Goal: Information Seeking & Learning: Find specific fact

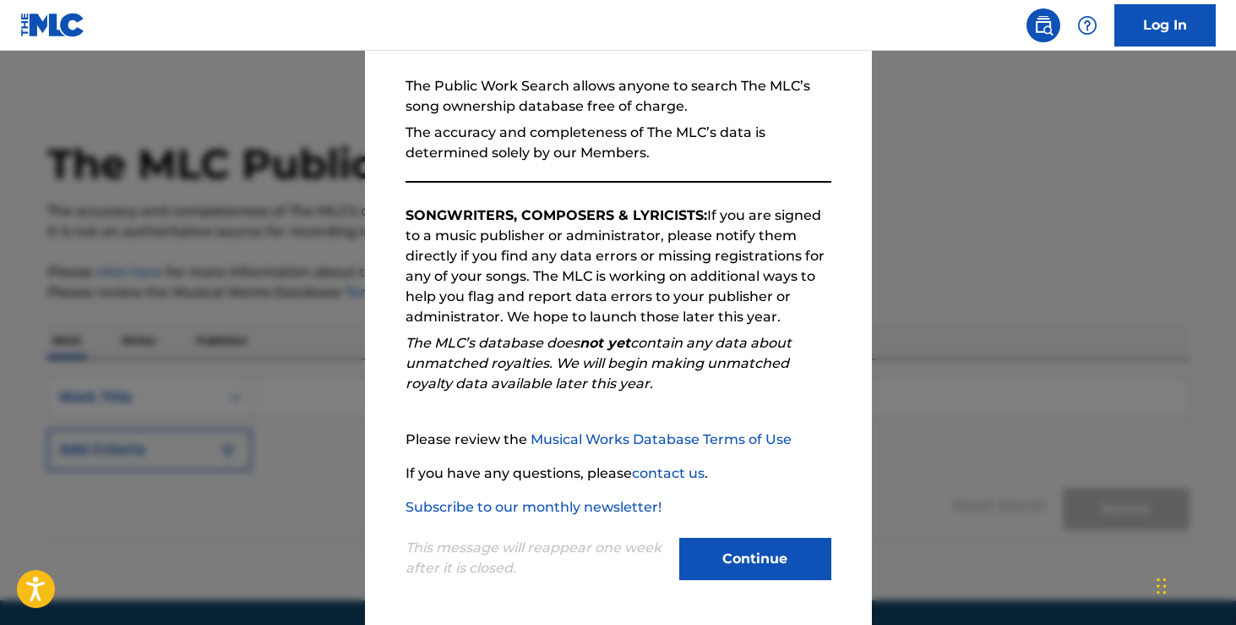
scroll to position [57, 0]
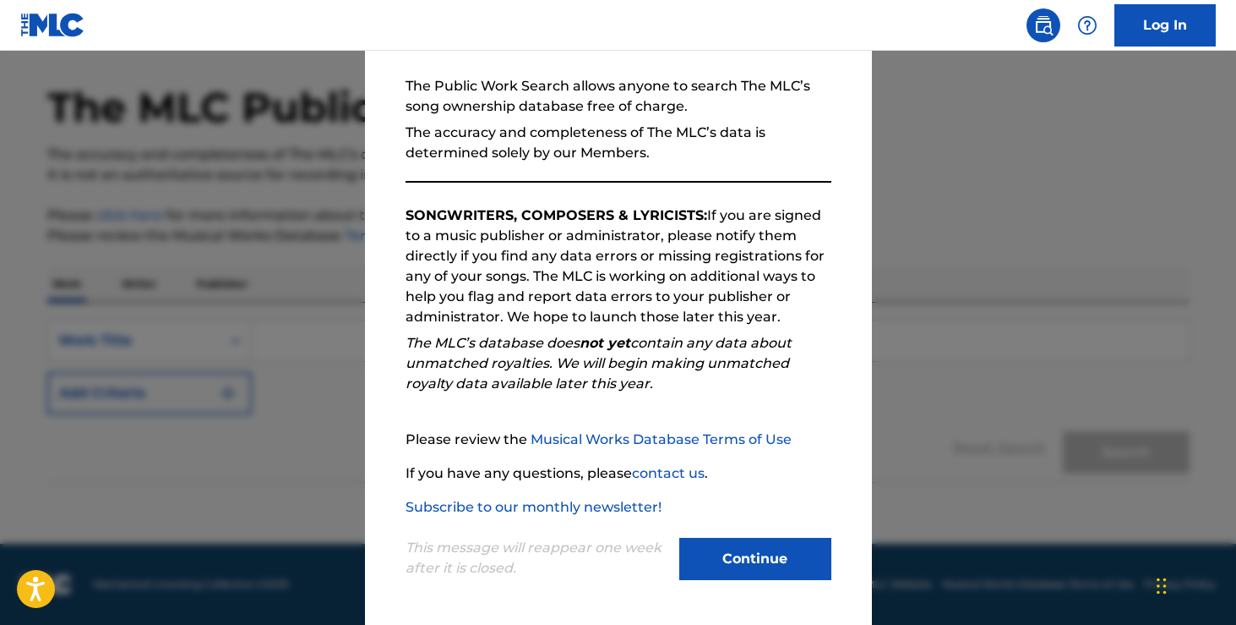
click at [763, 569] on button "Continue" at bounding box center [756, 559] width 152 height 42
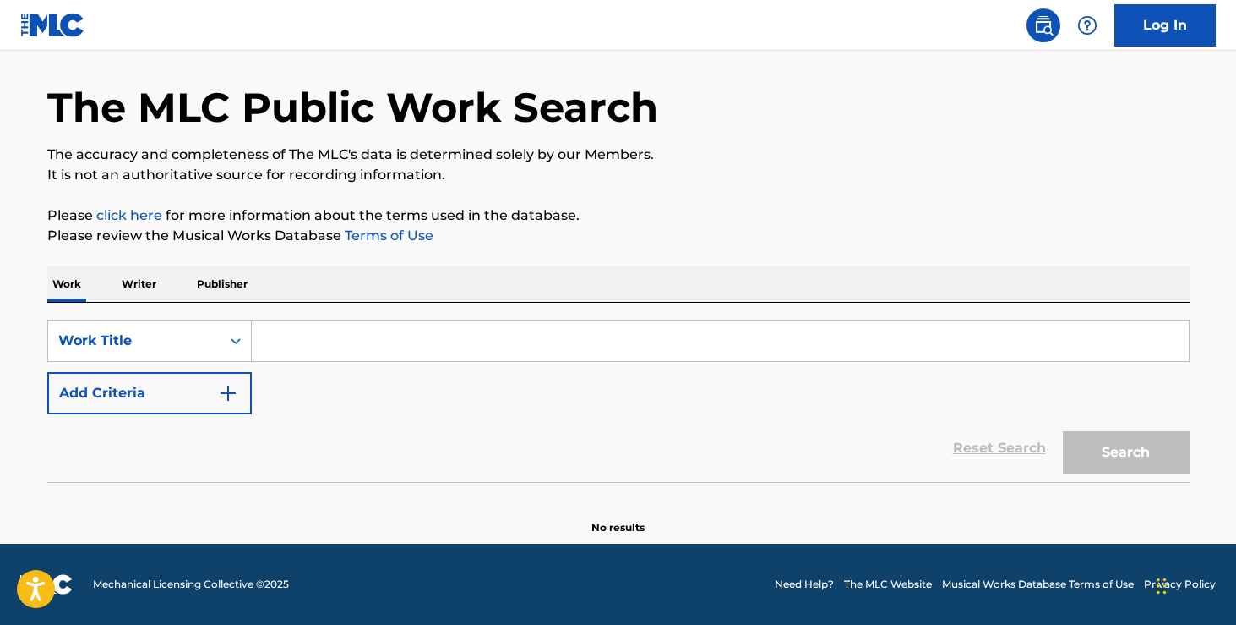
click at [521, 341] on input "Search Form" at bounding box center [720, 340] width 937 height 41
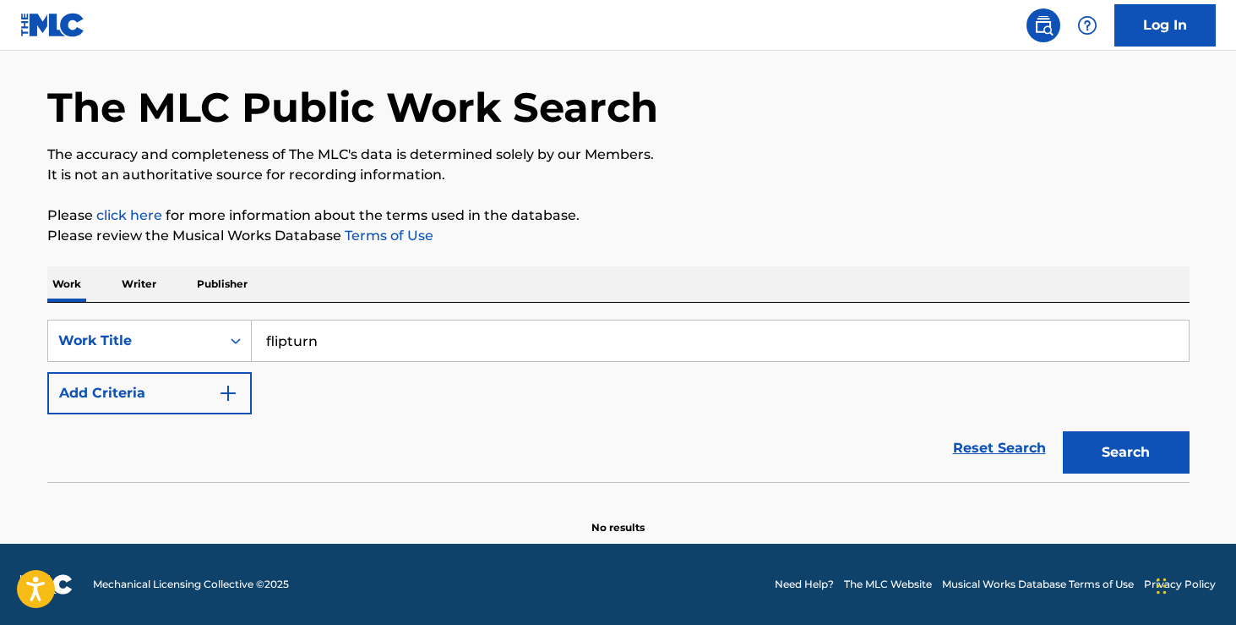
type input "flipturn"
click at [1063, 431] on button "Search" at bounding box center [1126, 452] width 127 height 42
click at [144, 288] on p "Writer" at bounding box center [139, 283] width 45 height 35
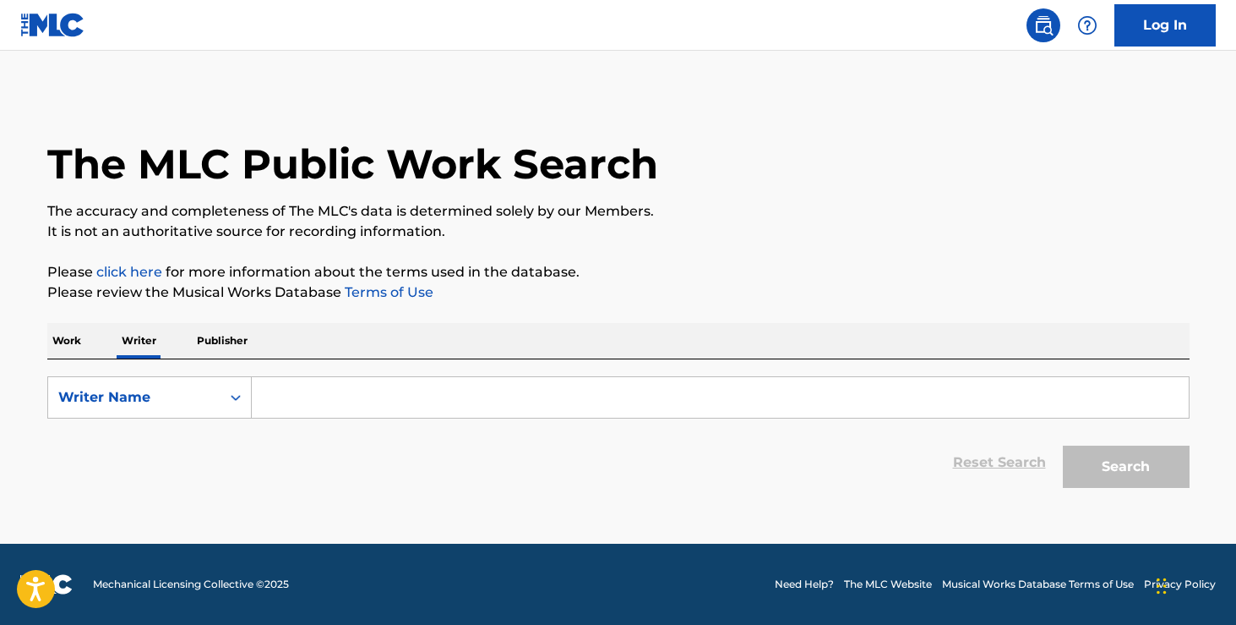
click at [314, 397] on input "Search Form" at bounding box center [720, 397] width 937 height 41
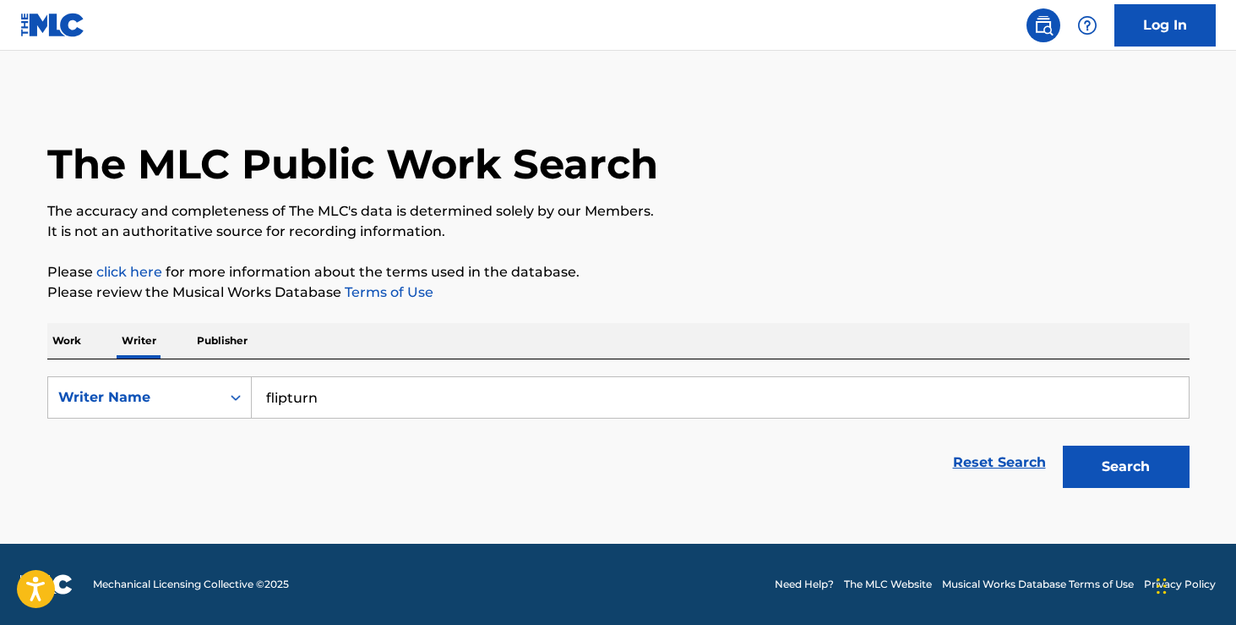
type input "flipturn"
click at [1063, 445] on button "Search" at bounding box center [1126, 466] width 127 height 42
click at [1029, 467] on link "Reset Search" at bounding box center [1000, 462] width 110 height 37
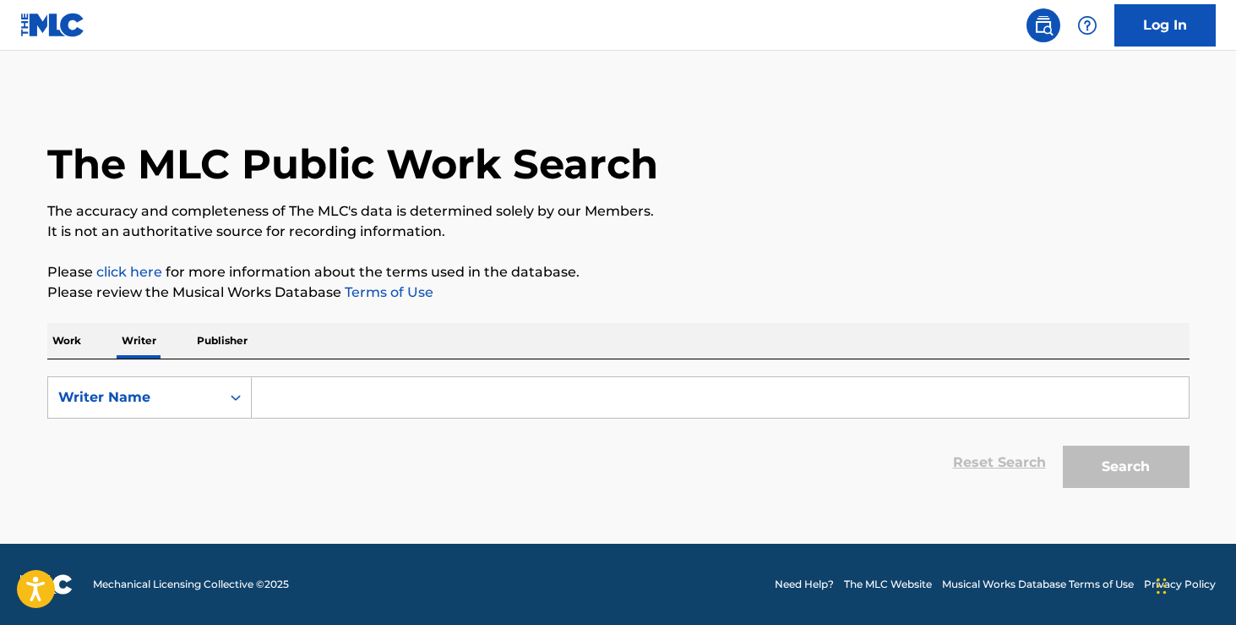
click at [515, 383] on input "Search Form" at bounding box center [720, 397] width 937 height 41
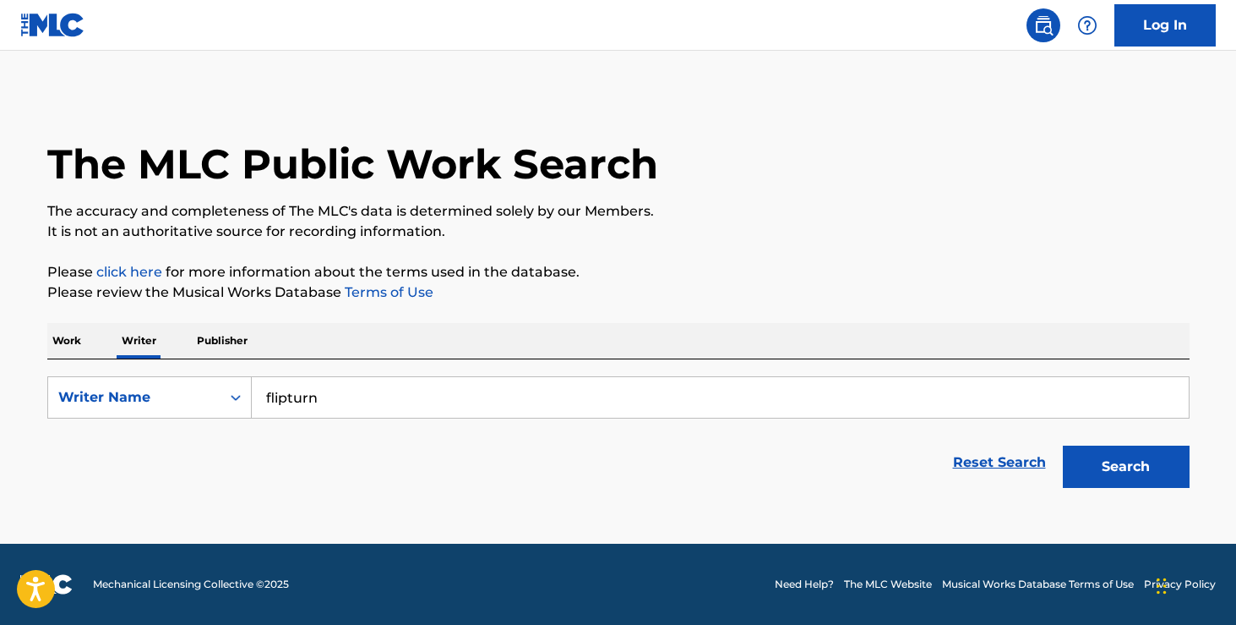
type input "flipturn"
click at [1063, 445] on button "Search" at bounding box center [1126, 466] width 127 height 42
click at [246, 352] on p "Publisher" at bounding box center [222, 340] width 61 height 35
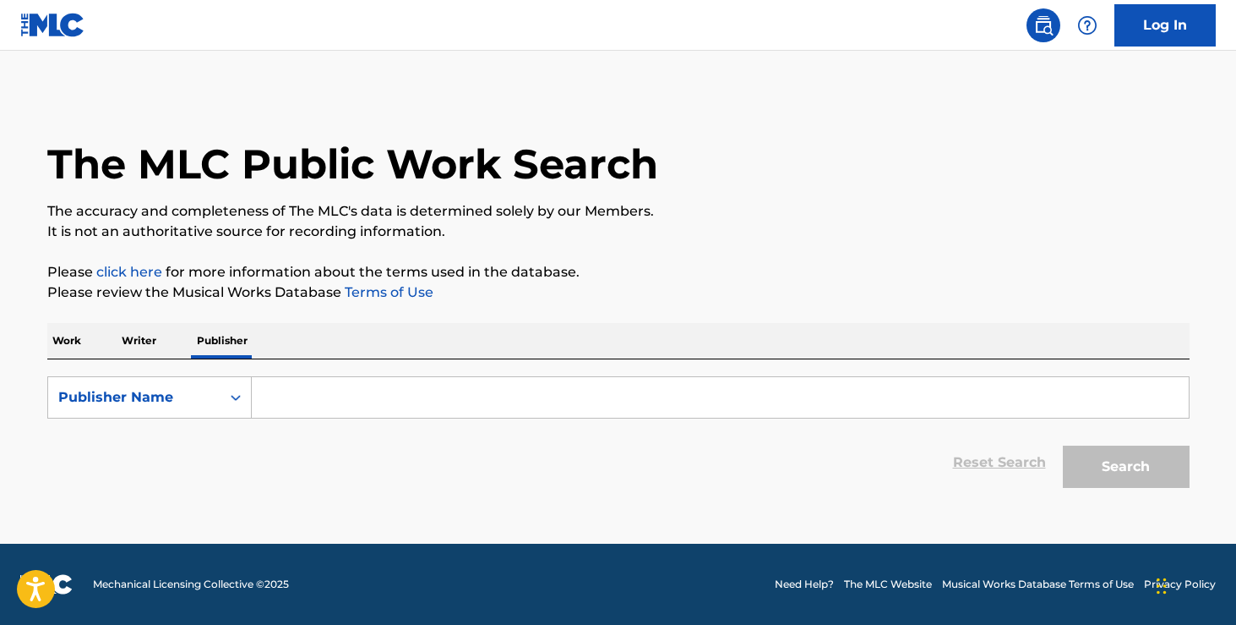
click at [288, 386] on input "Search Form" at bounding box center [720, 397] width 937 height 41
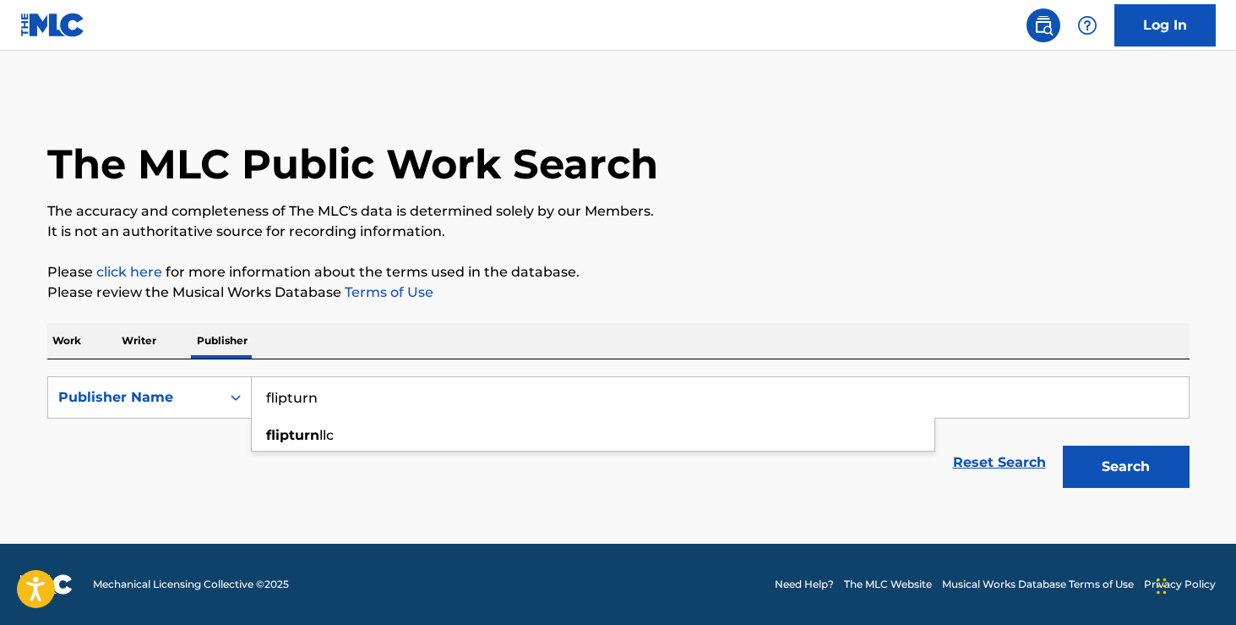
type input "flipturn"
click at [1063, 445] on button "Search" at bounding box center [1126, 466] width 127 height 42
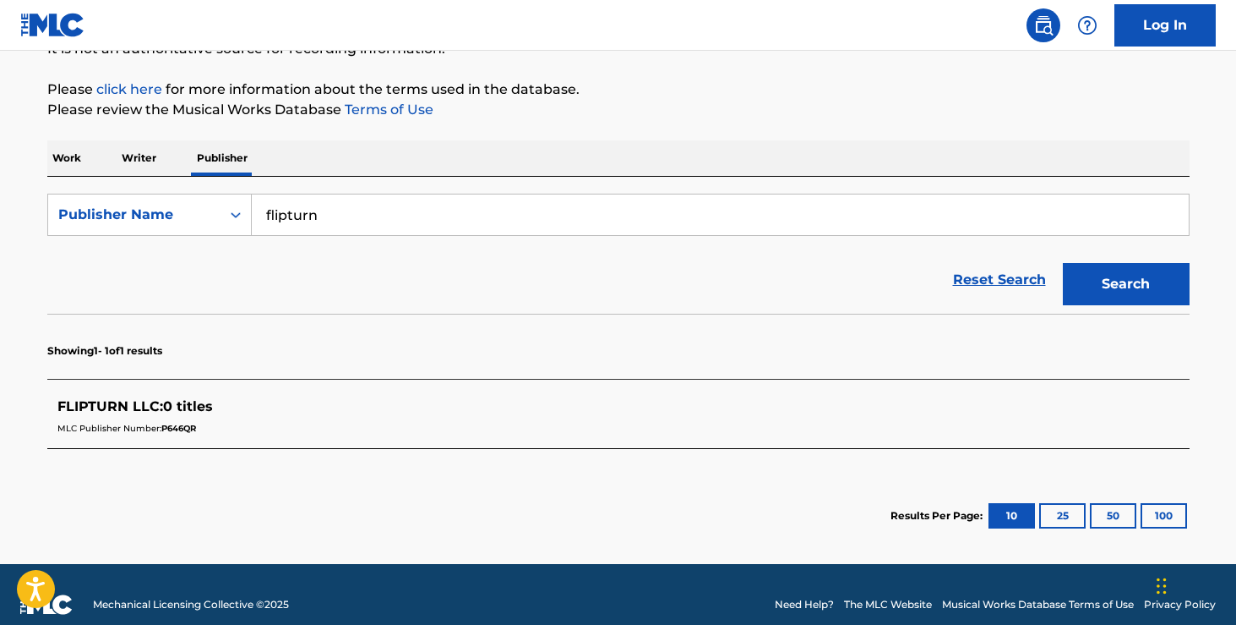
scroll to position [181, 0]
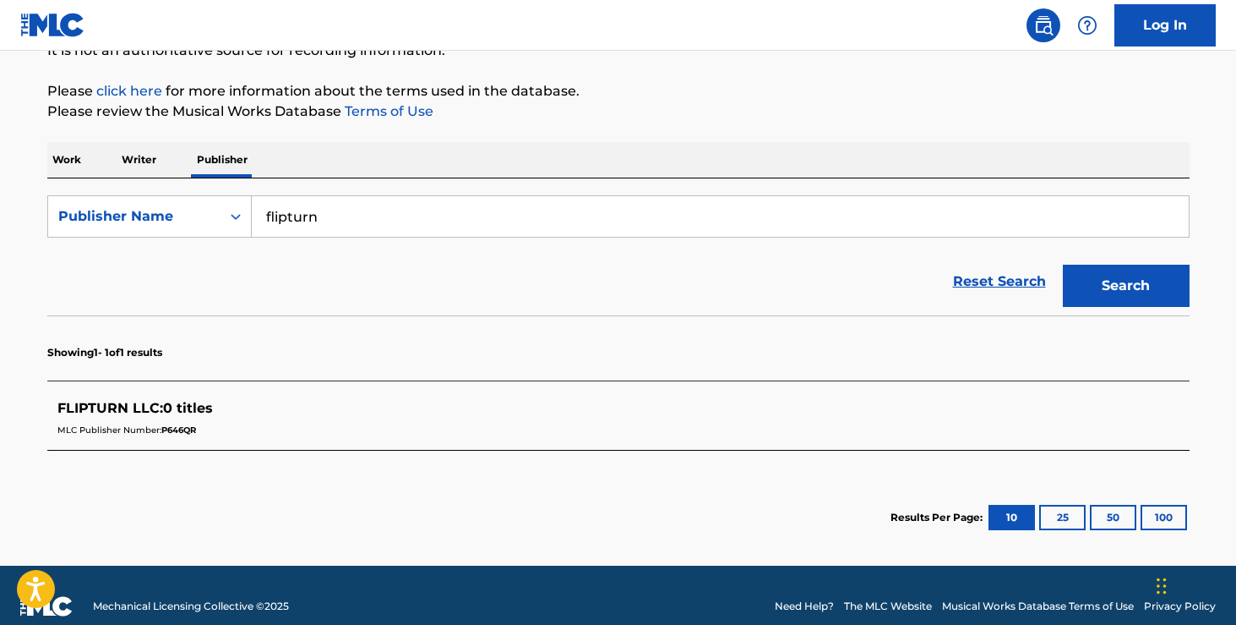
click at [147, 152] on p "Writer" at bounding box center [139, 159] width 45 height 35
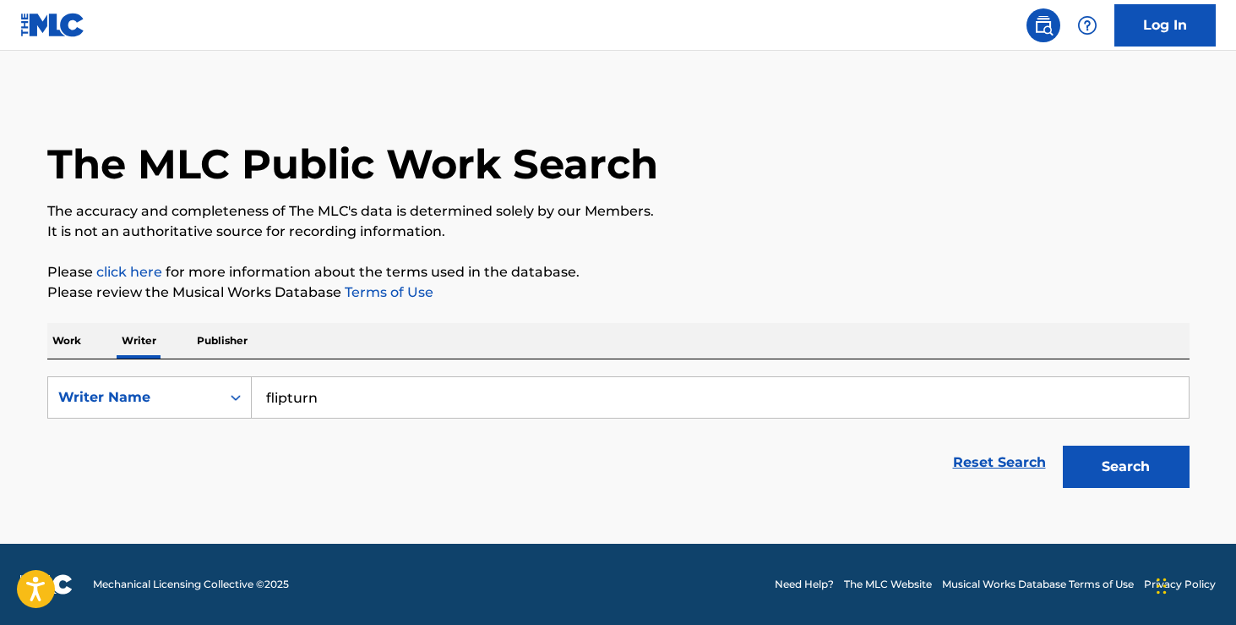
click at [367, 400] on input "flipturn" at bounding box center [720, 397] width 937 height 41
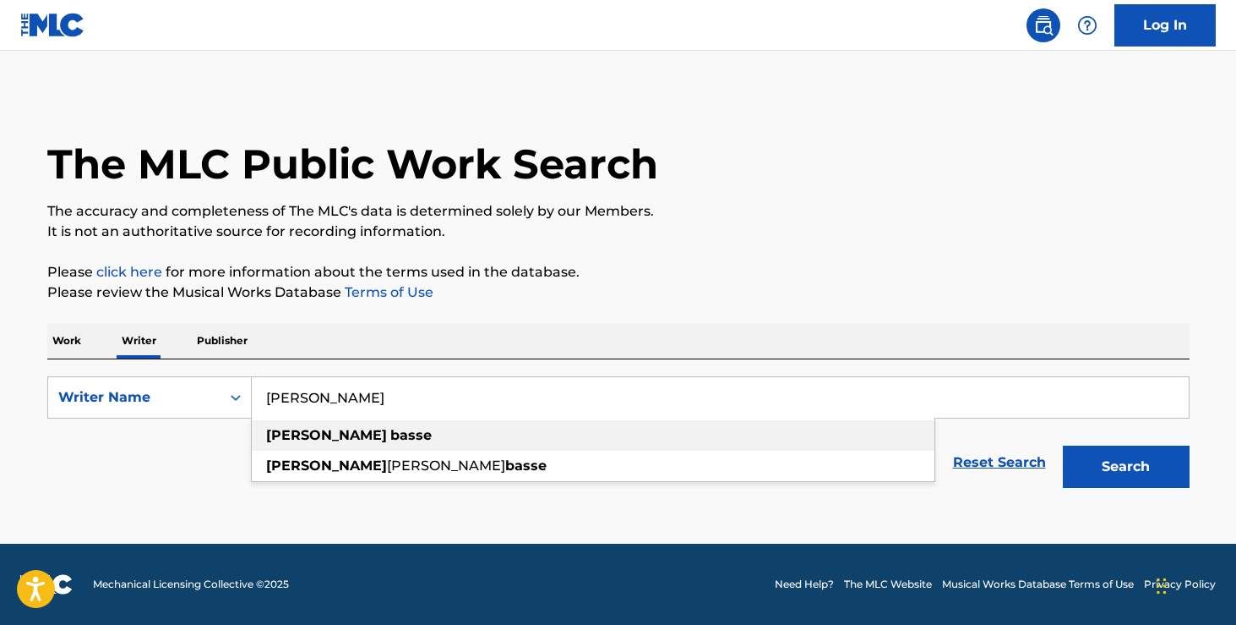
type input "[PERSON_NAME]"
click at [362, 433] on div "[PERSON_NAME]" at bounding box center [593, 435] width 683 height 30
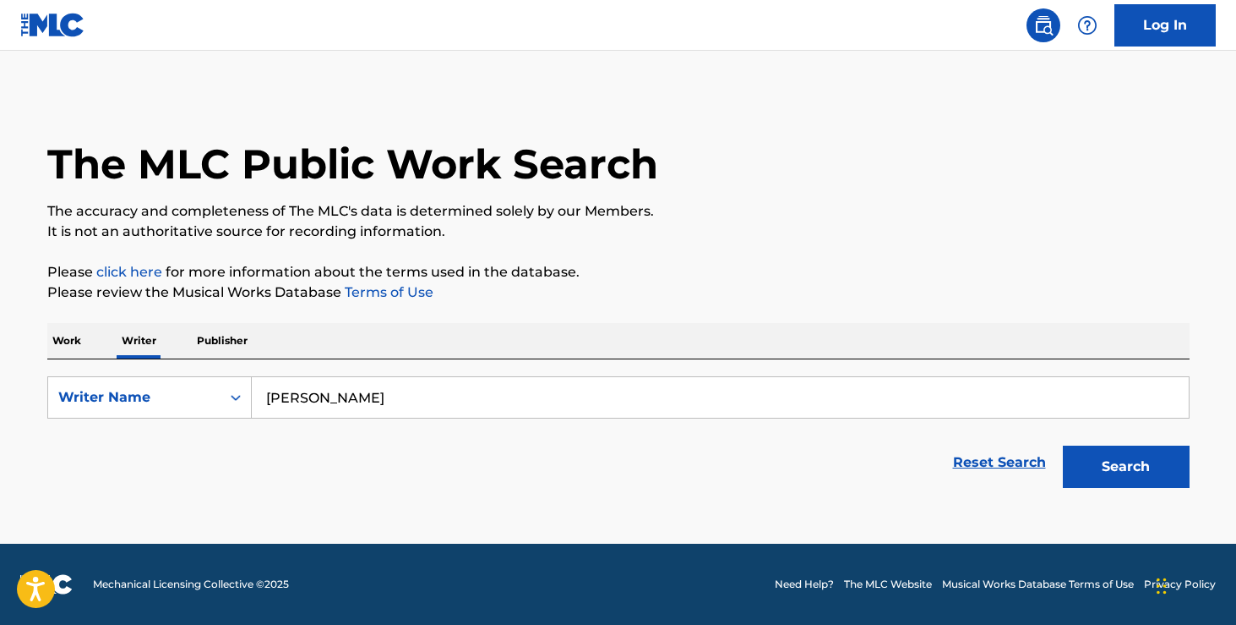
click at [1156, 472] on button "Search" at bounding box center [1126, 466] width 127 height 42
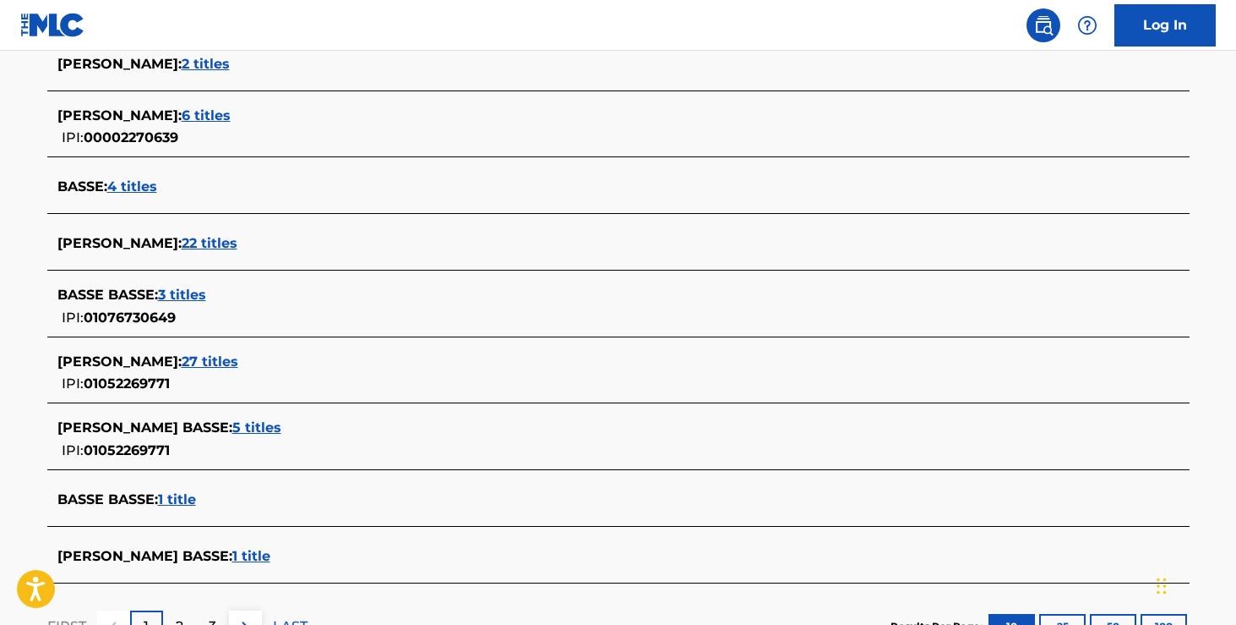
scroll to position [578, 0]
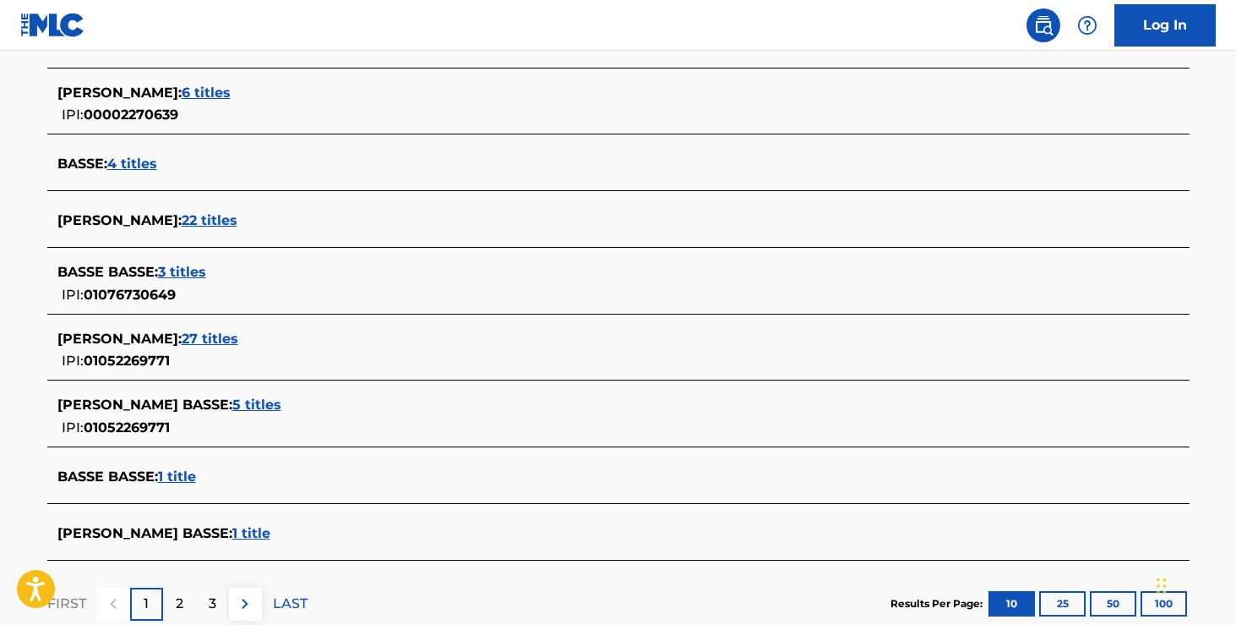
click at [207, 222] on span "22 titles" at bounding box center [210, 220] width 56 height 16
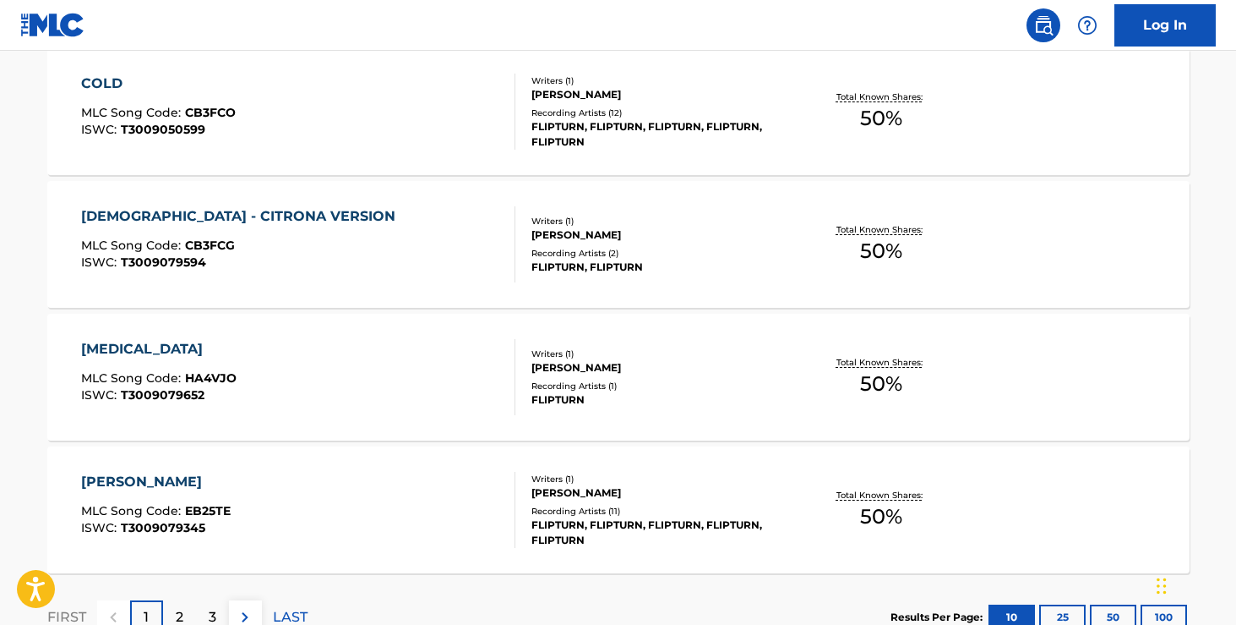
scroll to position [1444, 0]
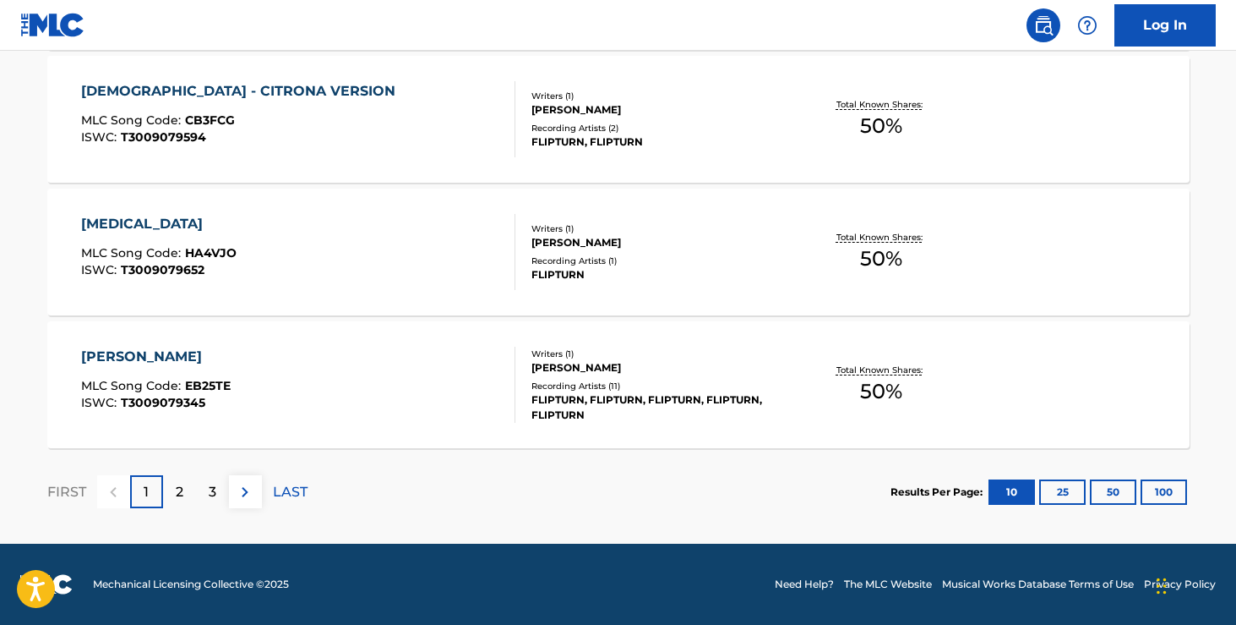
click at [1052, 495] on button "25" at bounding box center [1063, 491] width 46 height 25
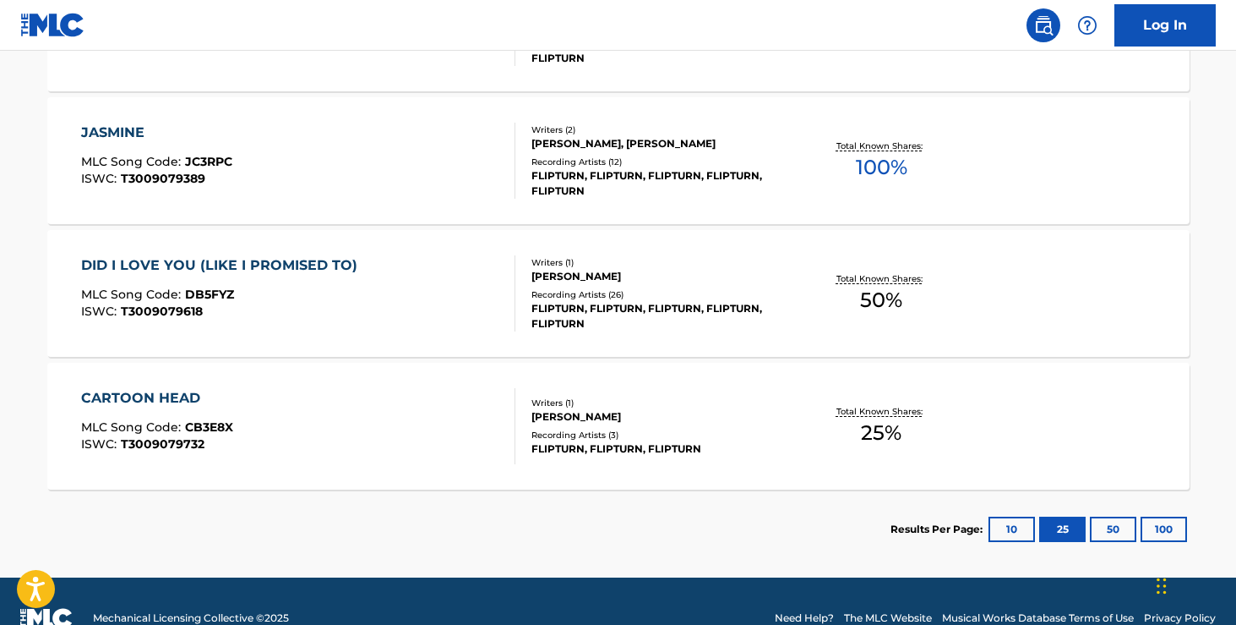
scroll to position [3029, 0]
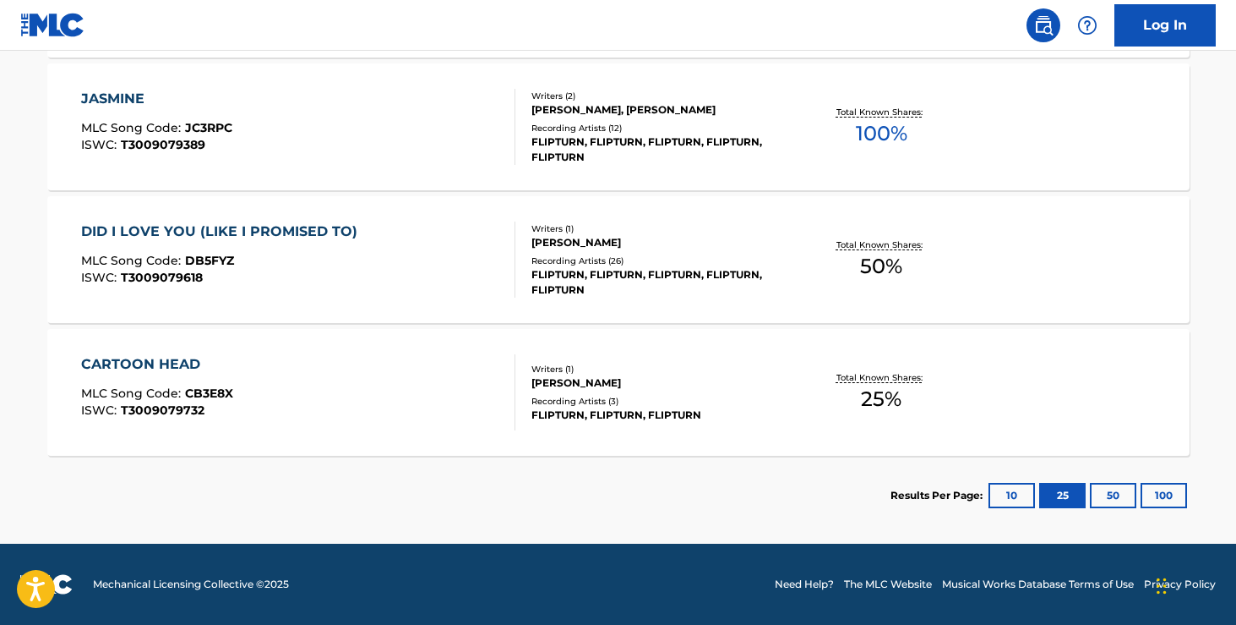
click at [1010, 498] on button "10" at bounding box center [1012, 495] width 46 height 25
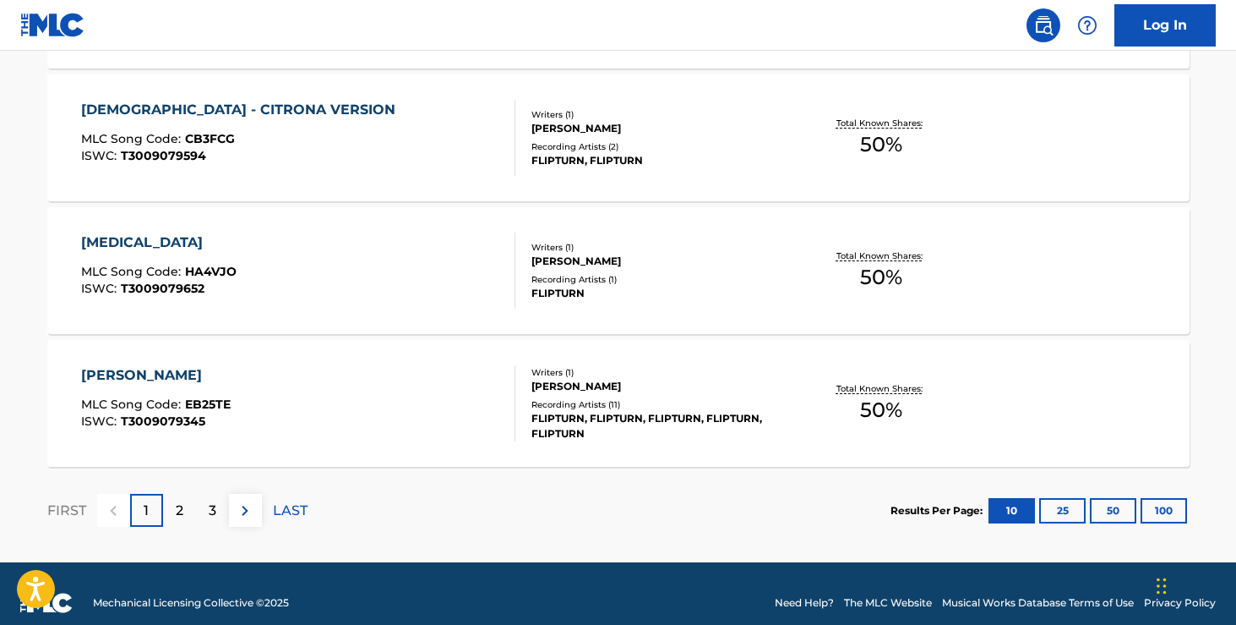
scroll to position [0, 0]
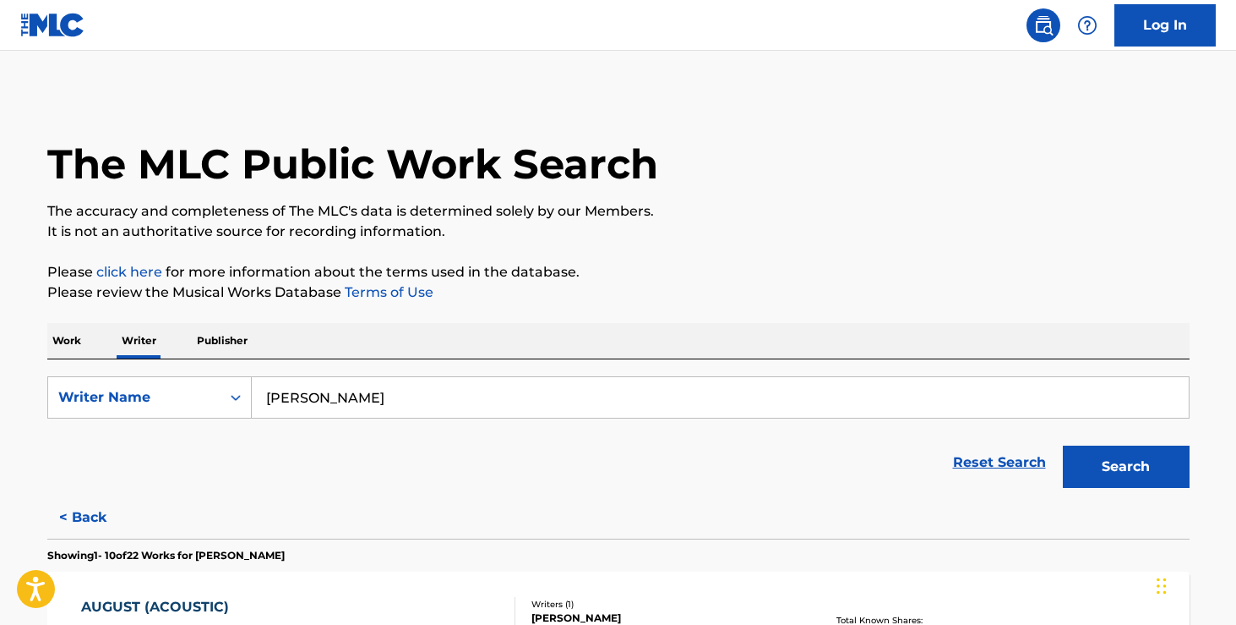
click at [70, 346] on p "Work" at bounding box center [66, 340] width 39 height 35
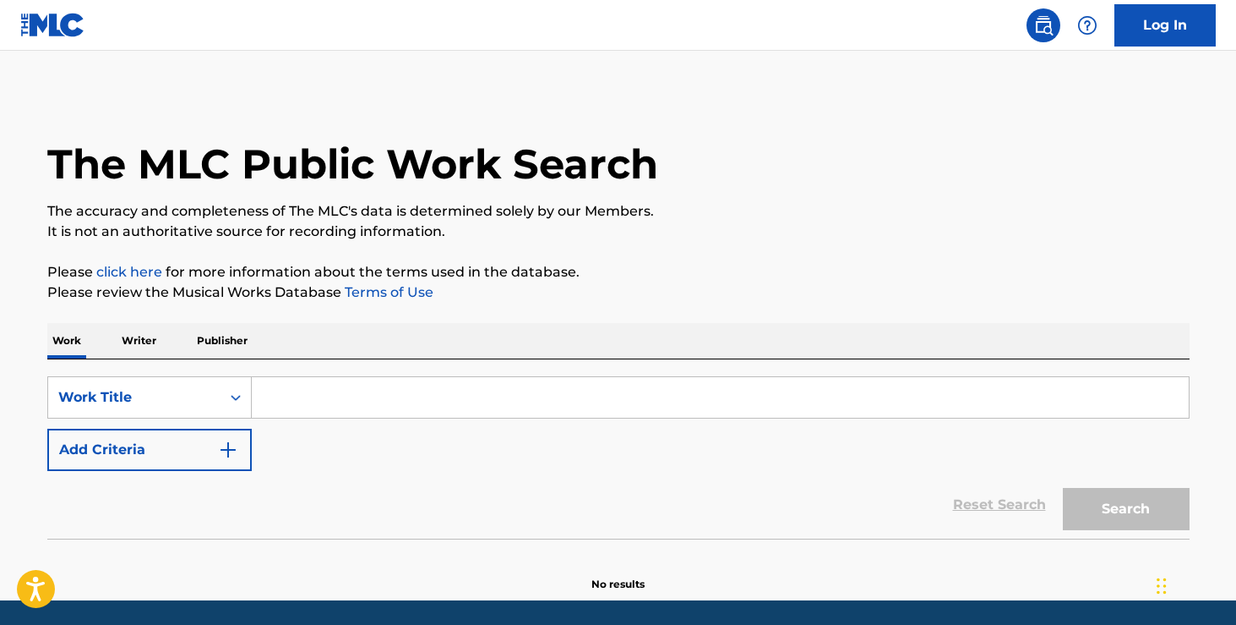
click at [142, 347] on p "Writer" at bounding box center [139, 340] width 45 height 35
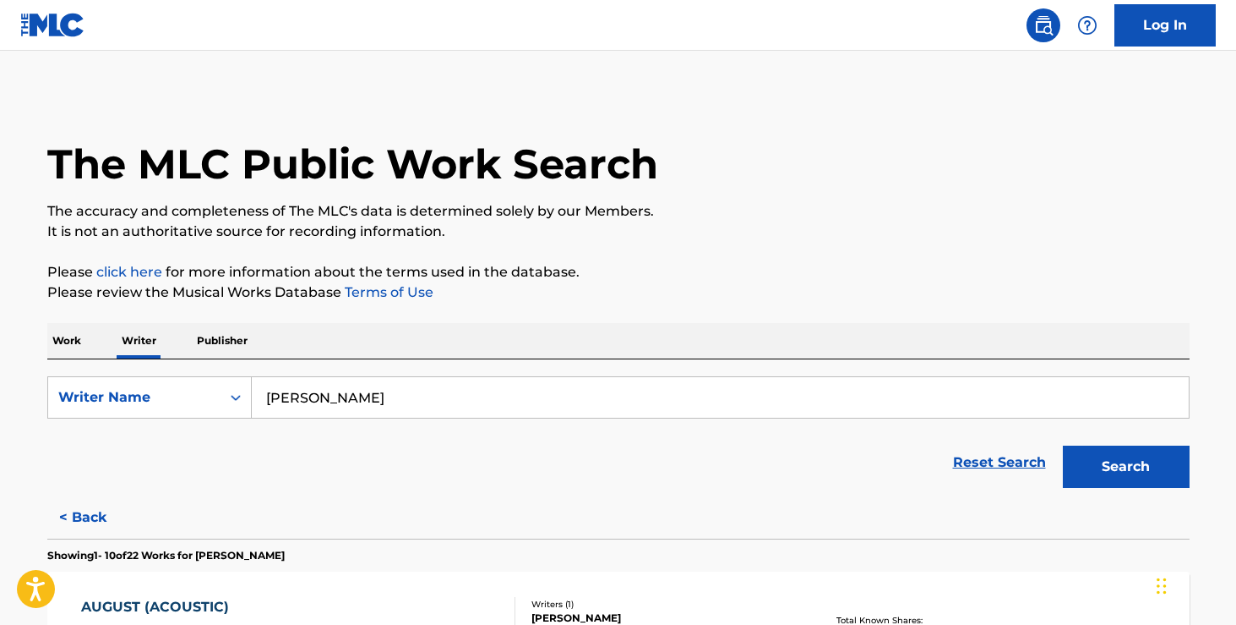
click at [1164, 32] on link "Log In" at bounding box center [1165, 25] width 101 height 42
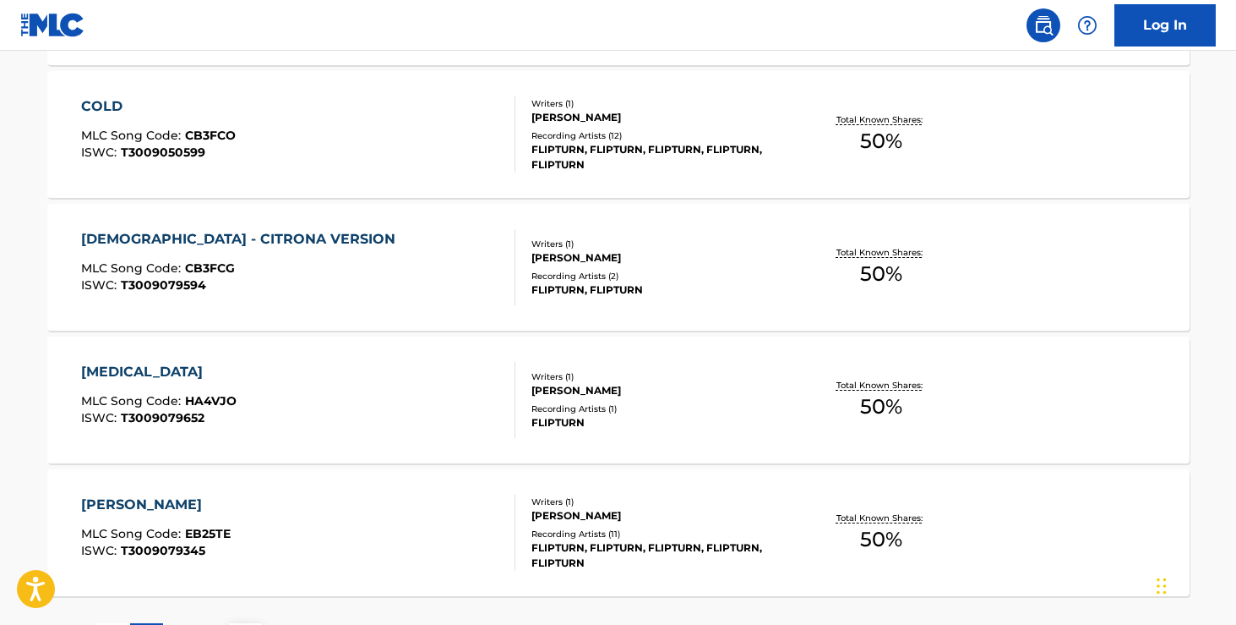
scroll to position [1444, 0]
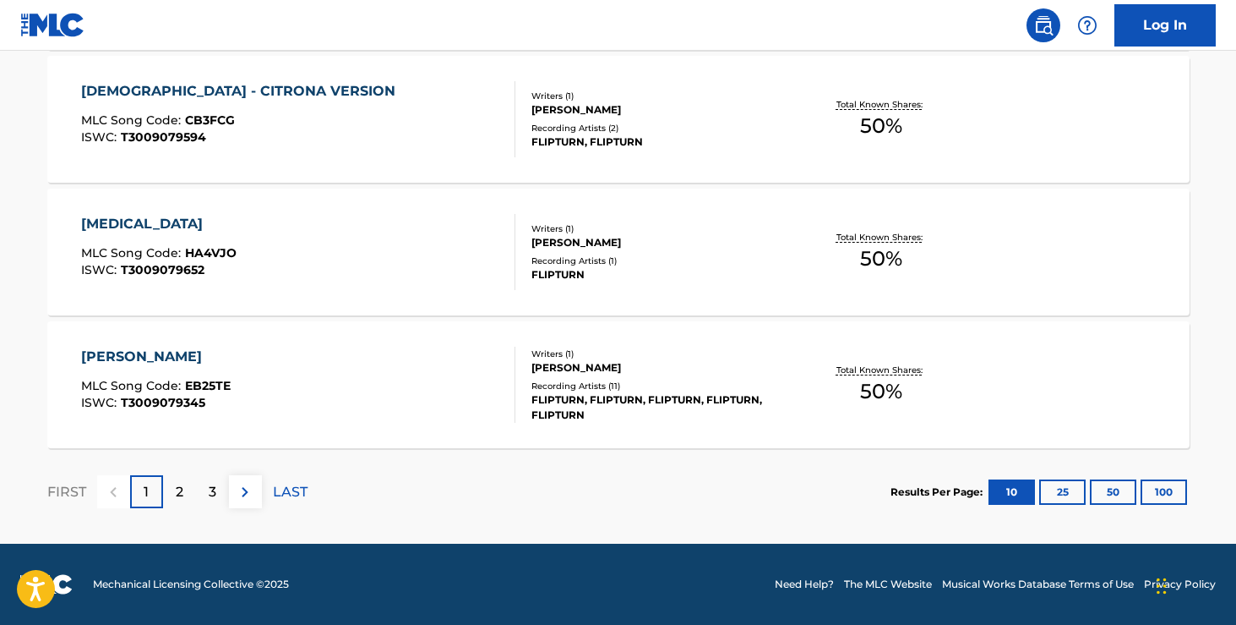
click at [149, 485] on div "1" at bounding box center [146, 491] width 33 height 33
click at [155, 490] on div "1" at bounding box center [146, 491] width 33 height 33
click at [1062, 500] on button "25" at bounding box center [1063, 491] width 46 height 25
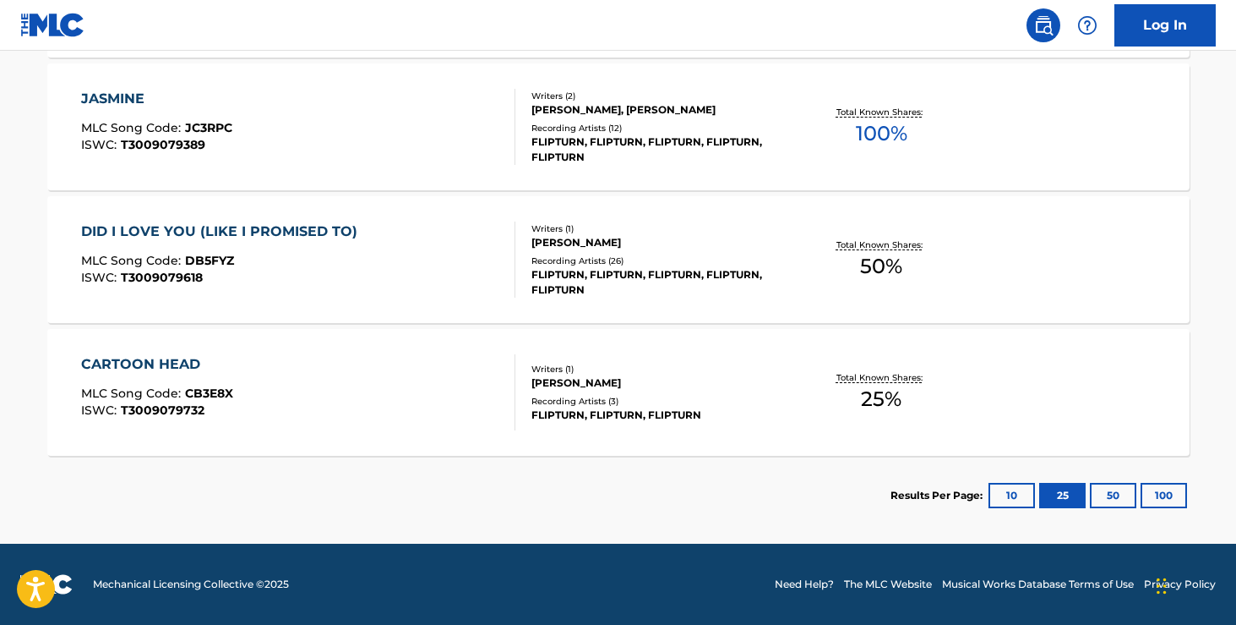
click at [1107, 502] on button "50" at bounding box center [1113, 495] width 46 height 25
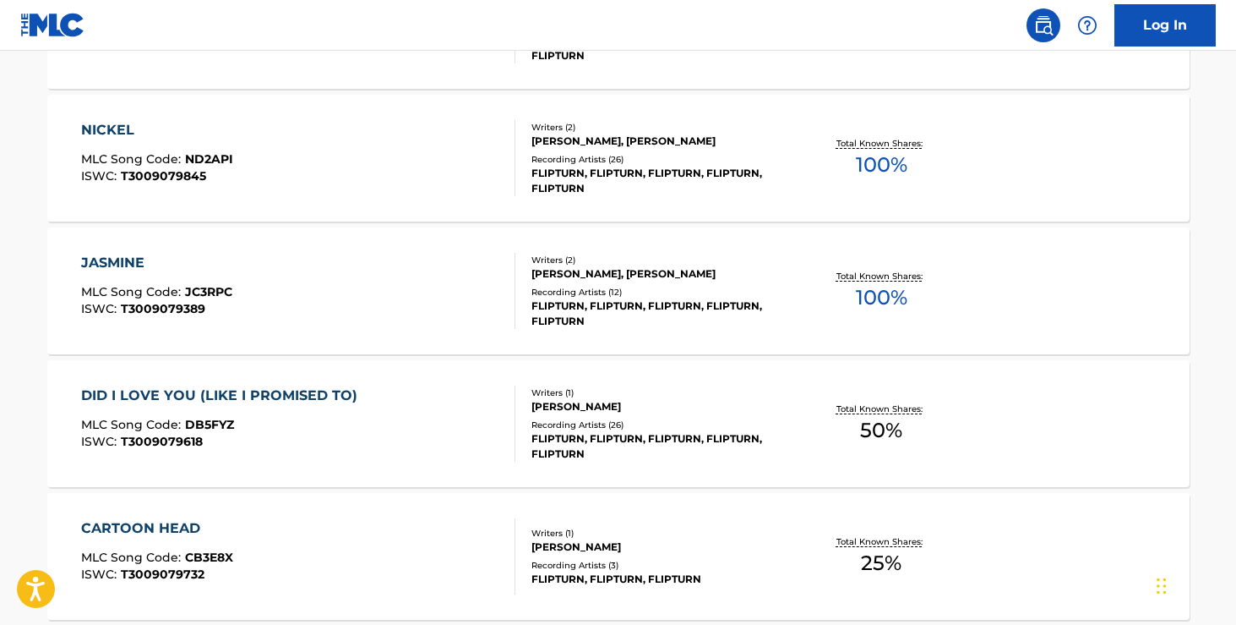
scroll to position [3029, 0]
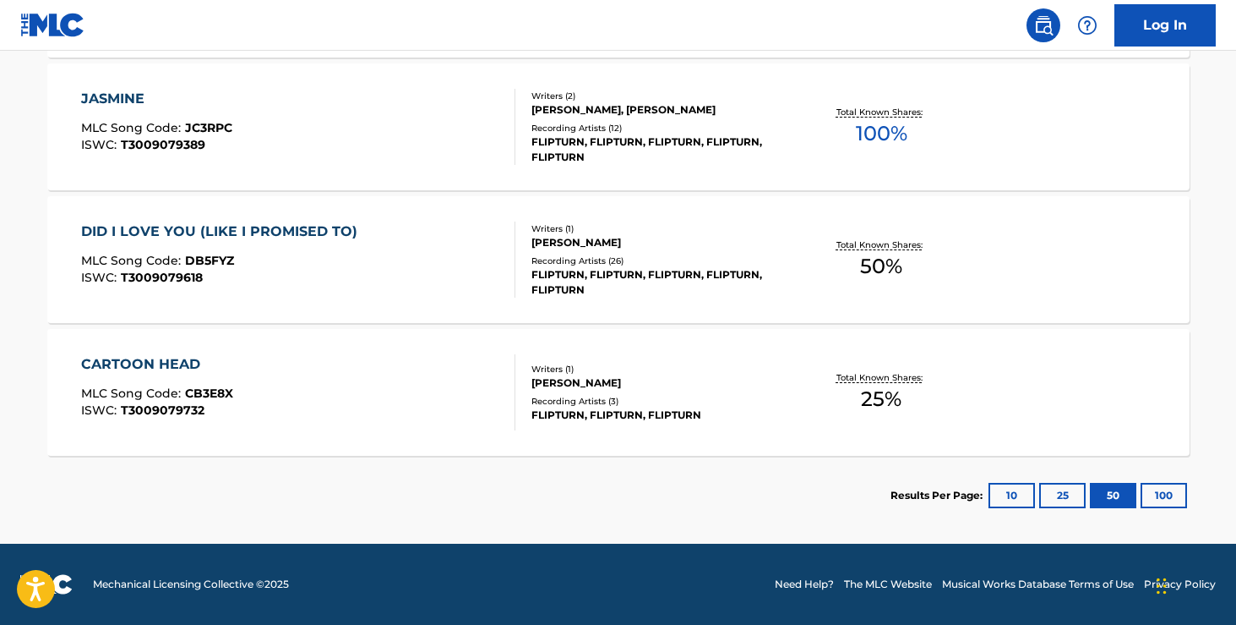
click at [1169, 499] on button "100" at bounding box center [1164, 495] width 46 height 25
